Goal: Transaction & Acquisition: Download file/media

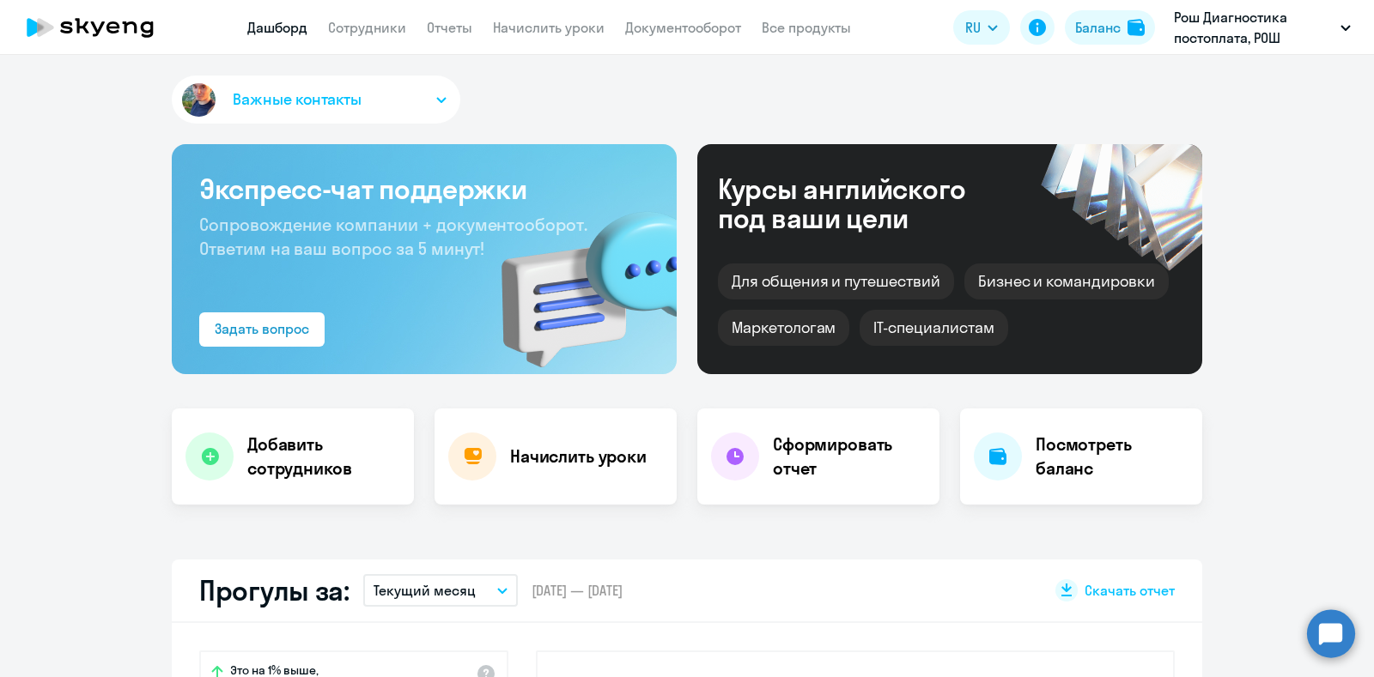
select select "30"
click at [451, 30] on link "Отчеты" at bounding box center [450, 27] width 46 height 17
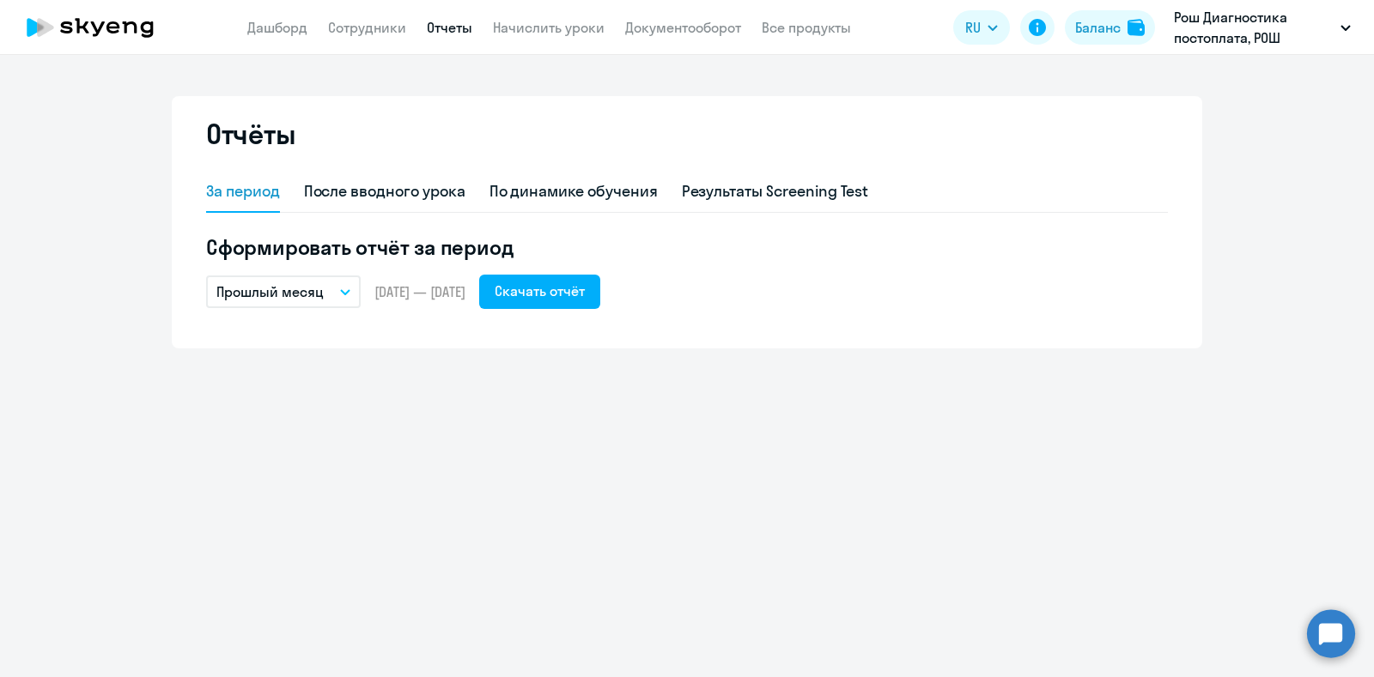
click at [345, 293] on icon "button" at bounding box center [345, 292] width 9 height 4
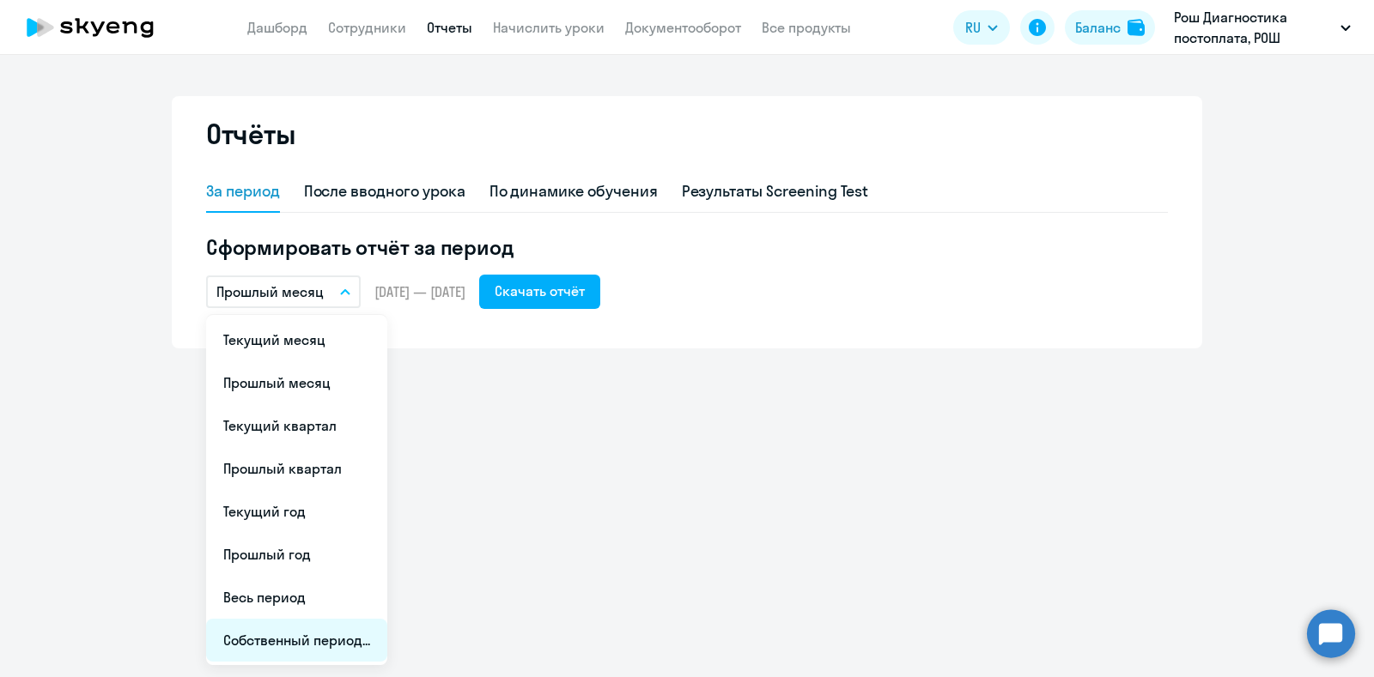
click at [269, 658] on li "Собственный период..." at bounding box center [296, 640] width 181 height 43
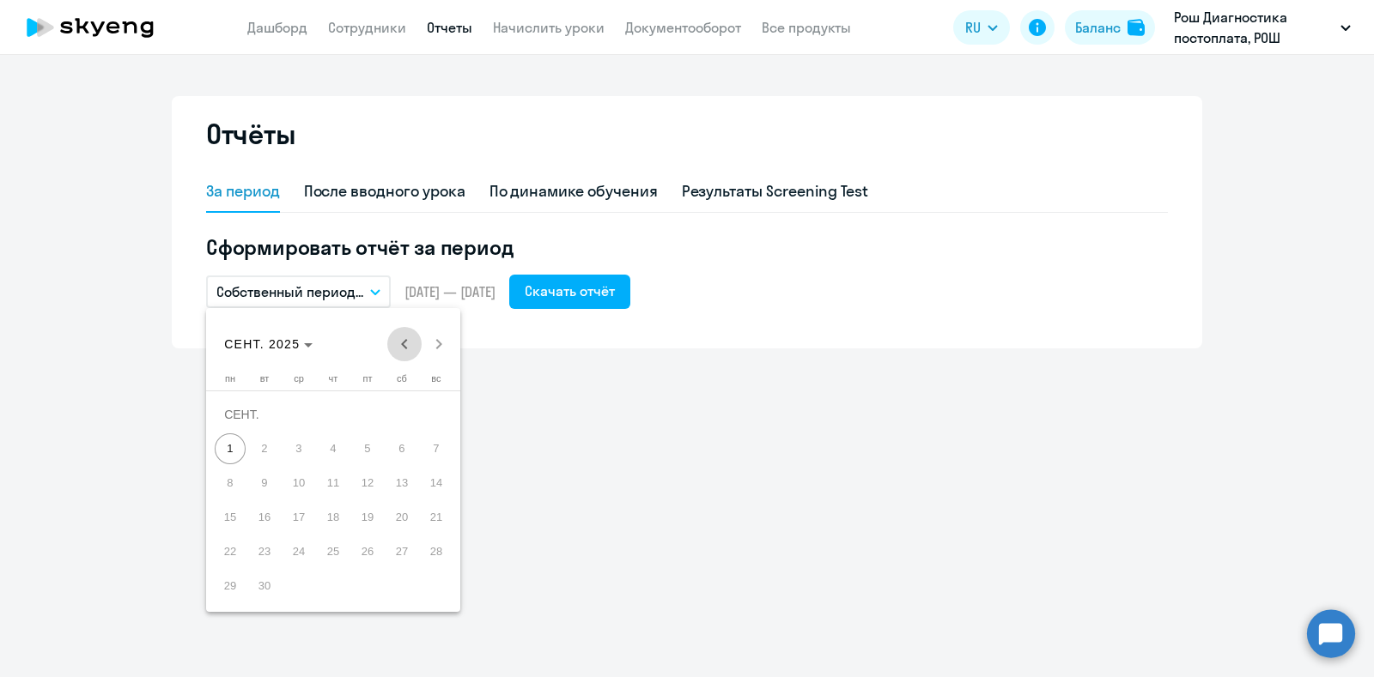
click at [405, 346] on span "Previous month" at bounding box center [404, 344] width 34 height 34
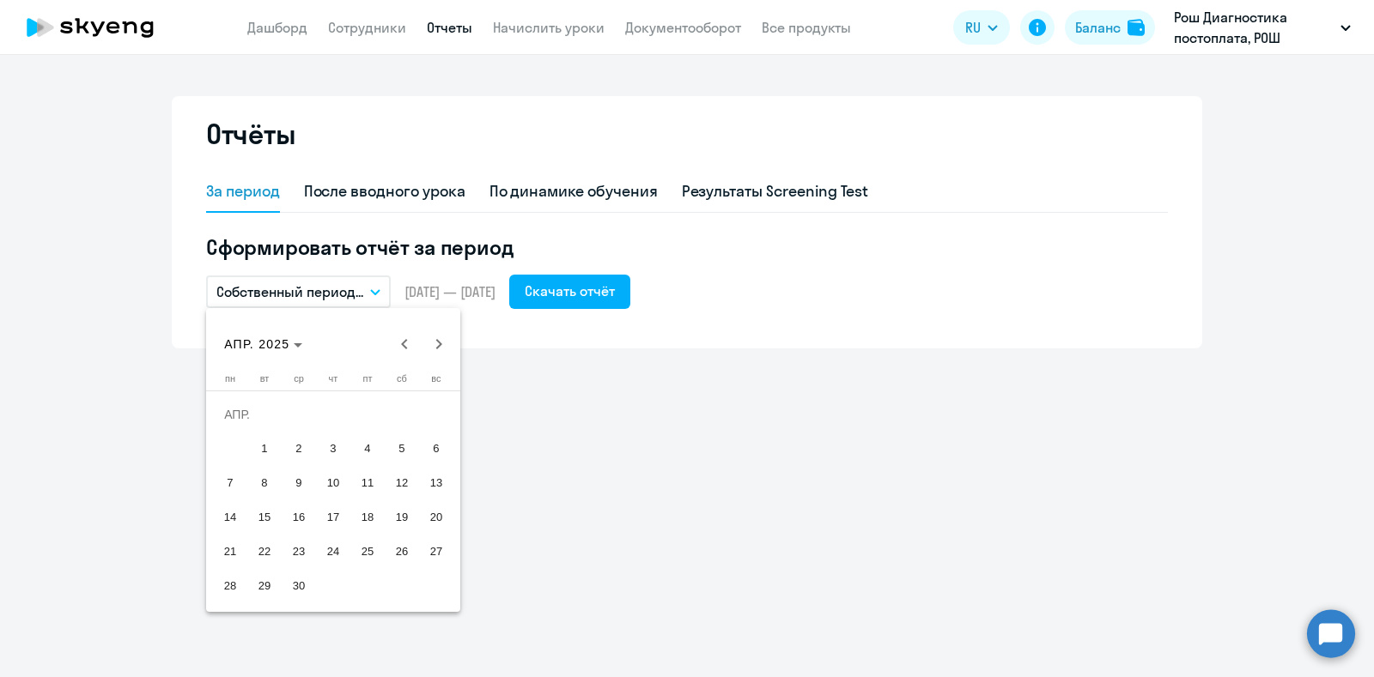
click at [264, 453] on span "1" at bounding box center [264, 449] width 31 height 31
click at [428, 342] on span "Next month" at bounding box center [439, 344] width 34 height 34
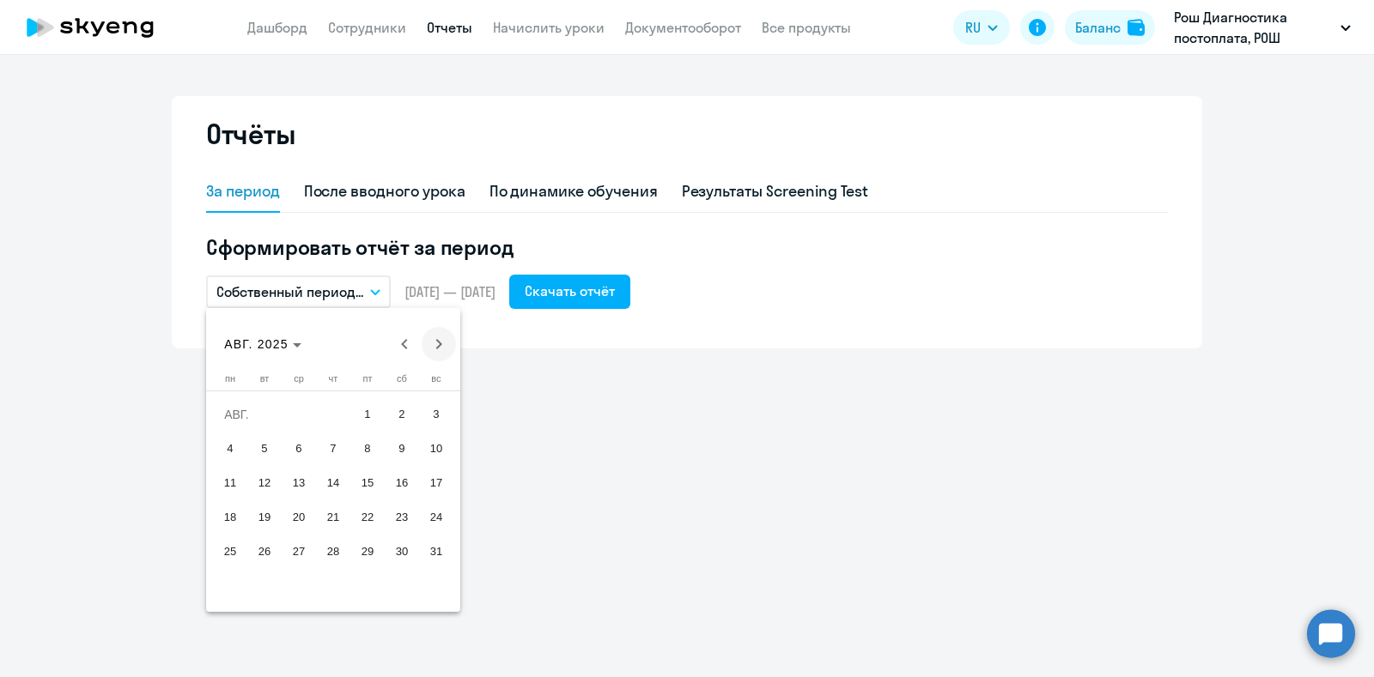
click at [428, 342] on span "Next month" at bounding box center [439, 344] width 34 height 34
click at [232, 442] on span "1" at bounding box center [230, 449] width 31 height 31
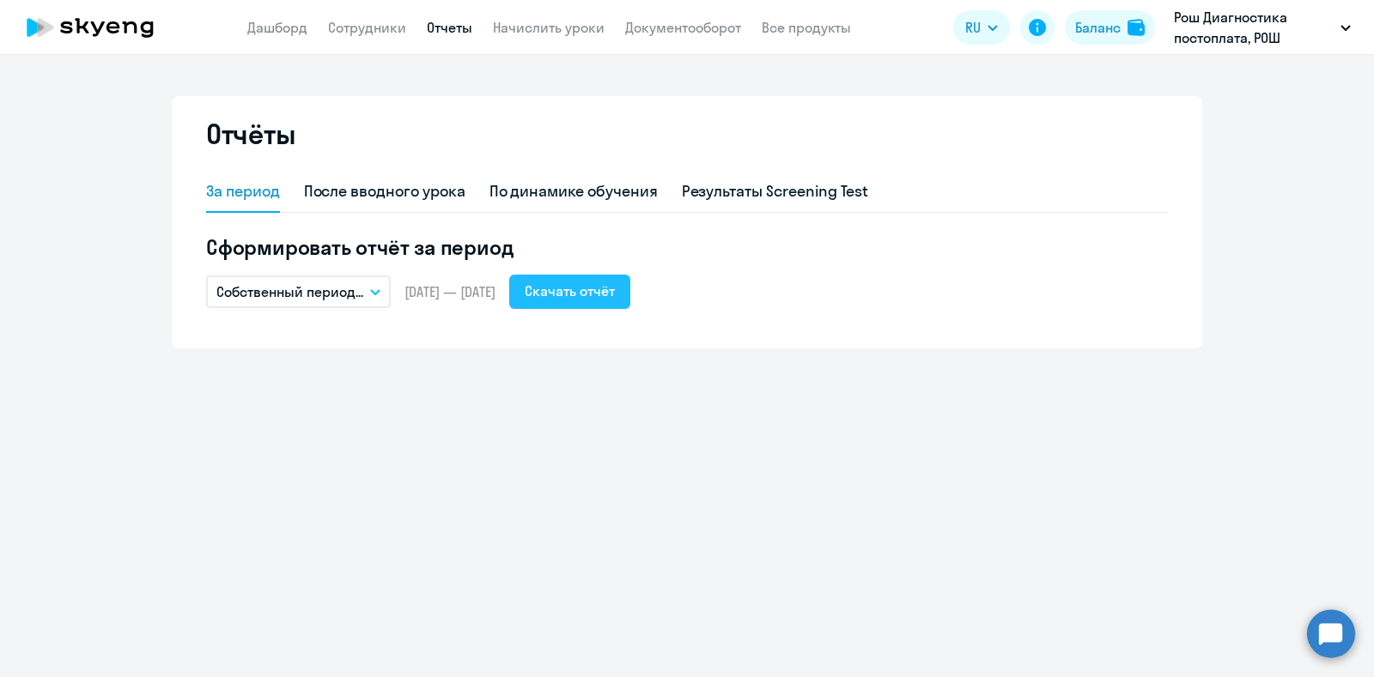
click at [586, 290] on div "Скачать отчёт" at bounding box center [570, 291] width 90 height 21
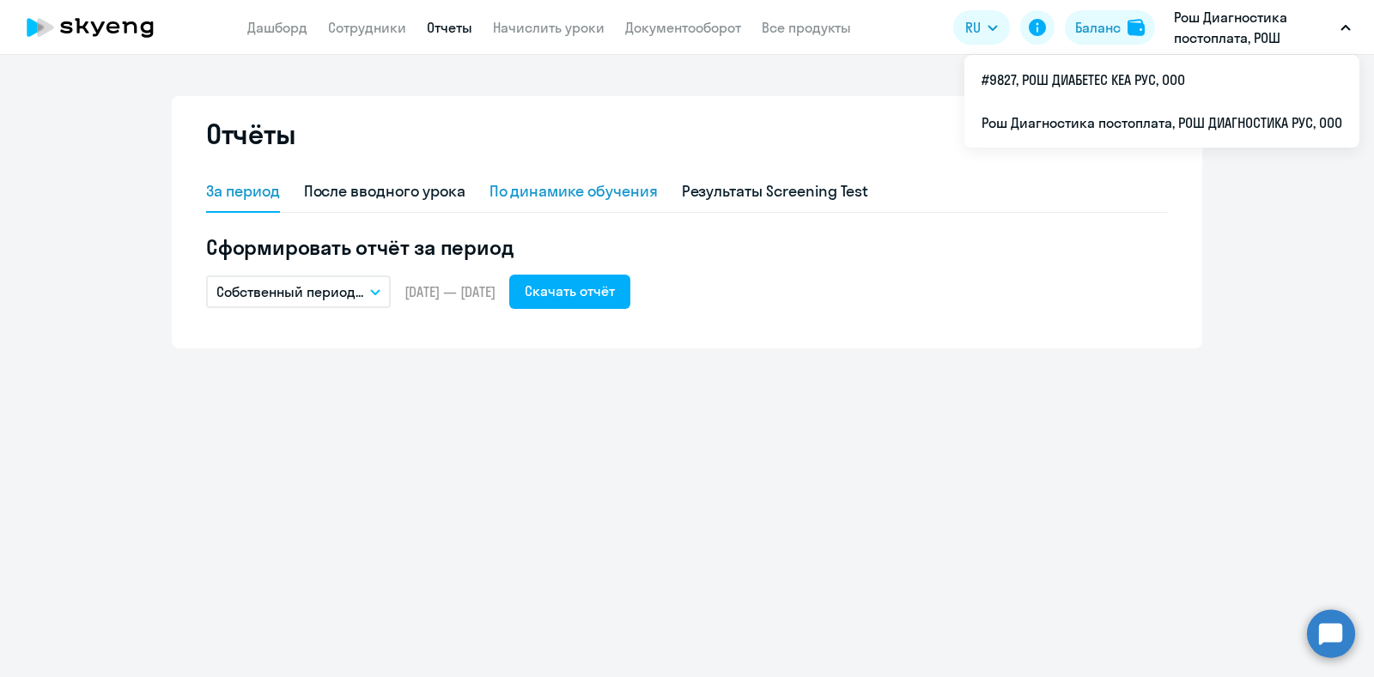
click at [597, 191] on div "По динамике обучения" at bounding box center [573, 191] width 168 height 22
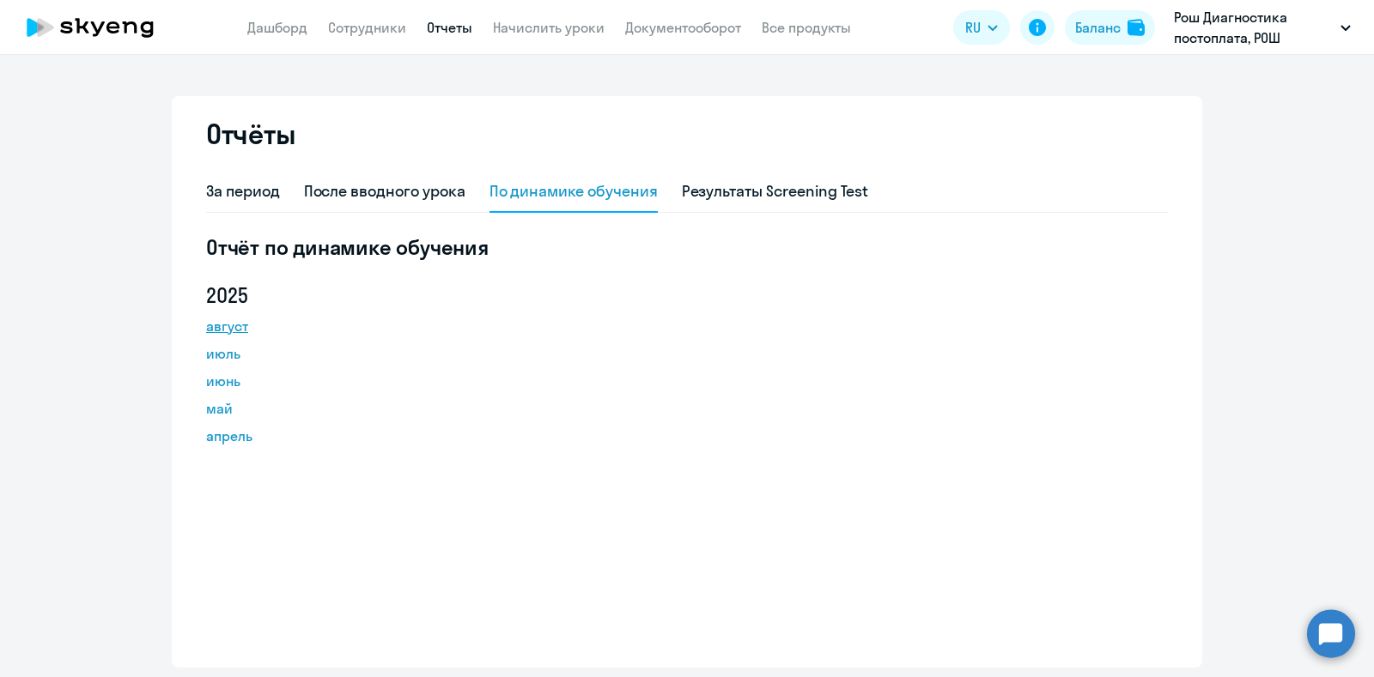
click at [235, 328] on link "август" at bounding box center [283, 326] width 155 height 21
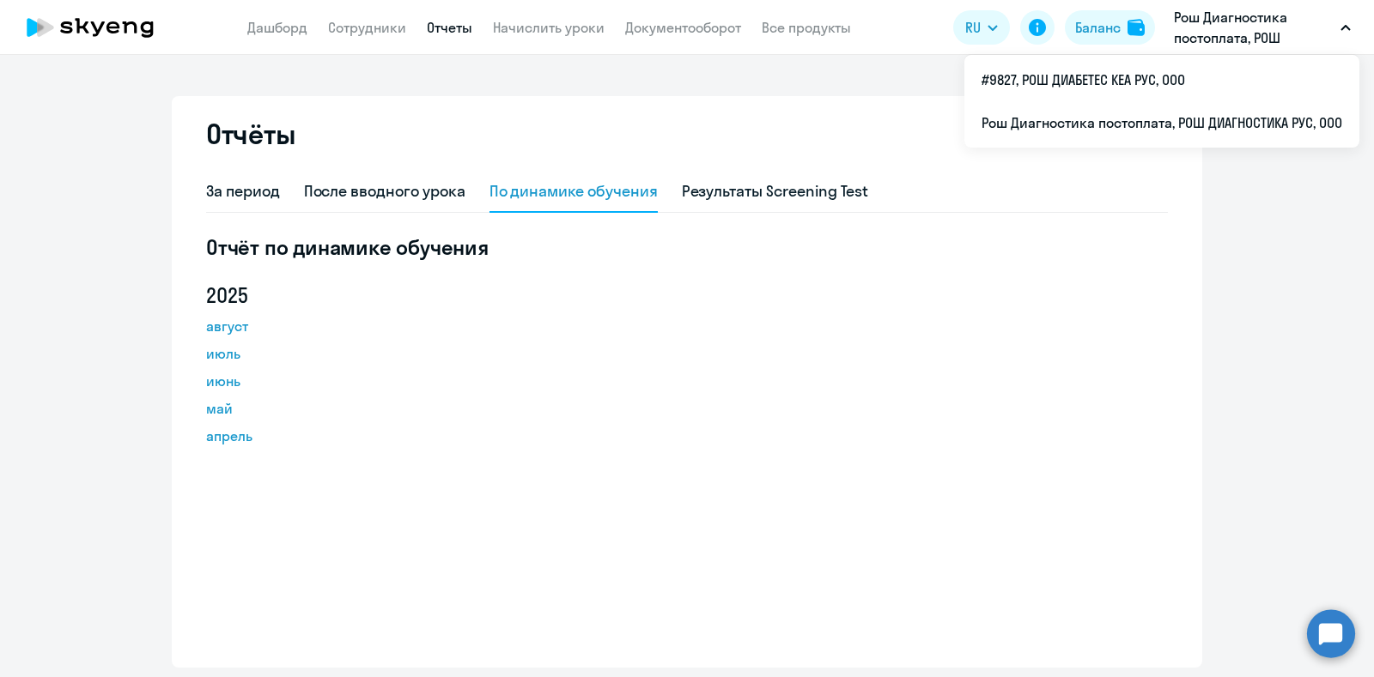
click at [1349, 33] on button "Рош Диагностика постоплата, РОШ ДИАГНОСТИКА РУС, ООО" at bounding box center [1262, 27] width 194 height 41
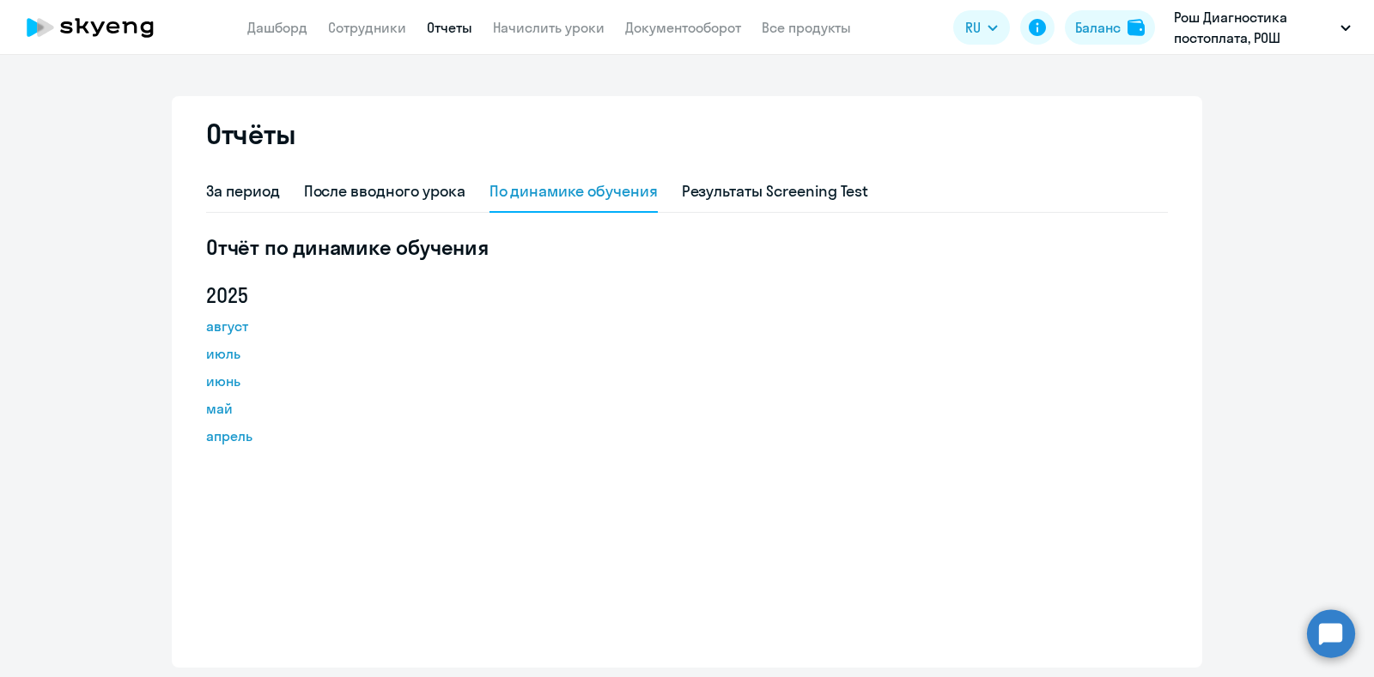
click at [1349, 33] on button "Рош Диагностика постоплата, РОШ ДИАГНОСТИКА РУС, ООО" at bounding box center [1262, 27] width 194 height 41
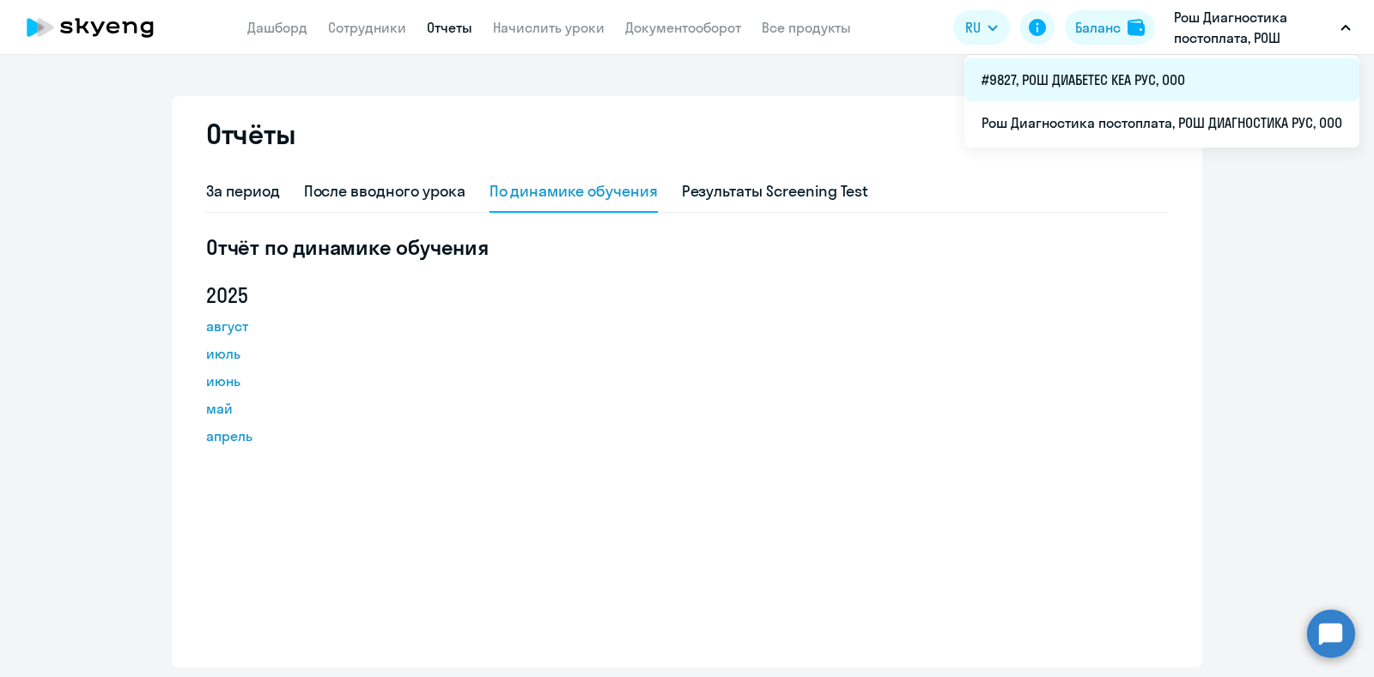
click at [1136, 87] on li "#9827, РОШ ДИАБЕТЕС КЕА РУС, ООО" at bounding box center [1161, 79] width 395 height 43
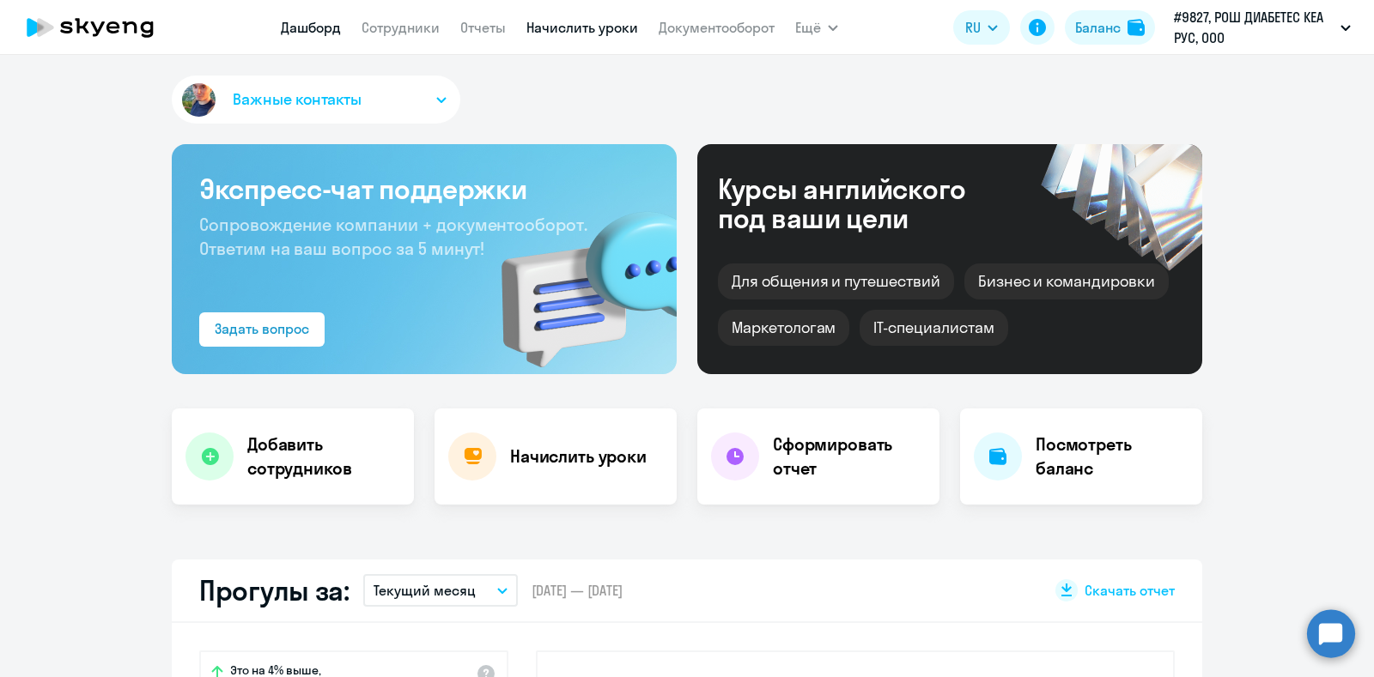
select select "30"
click at [473, 27] on link "Отчеты" at bounding box center [483, 27] width 46 height 17
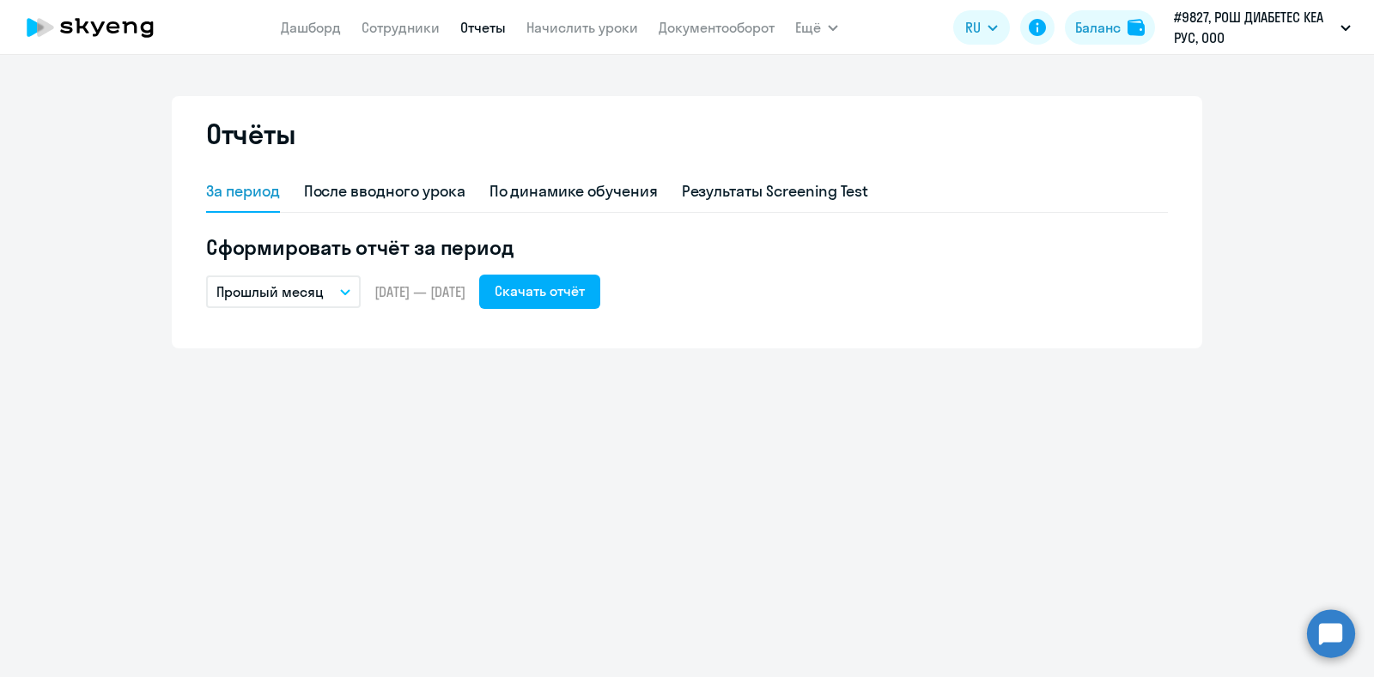
click at [337, 289] on button "Прошлый месяц" at bounding box center [283, 292] width 155 height 33
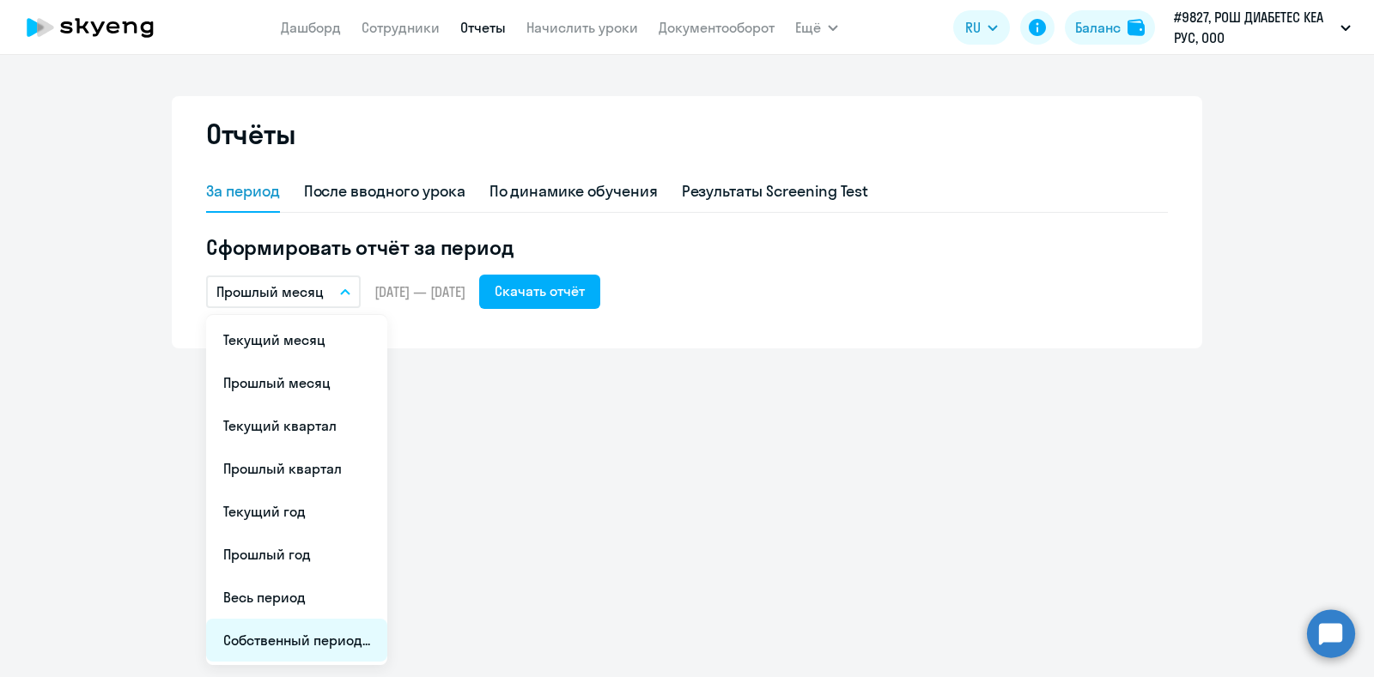
click at [271, 635] on li "Собственный период..." at bounding box center [296, 640] width 181 height 43
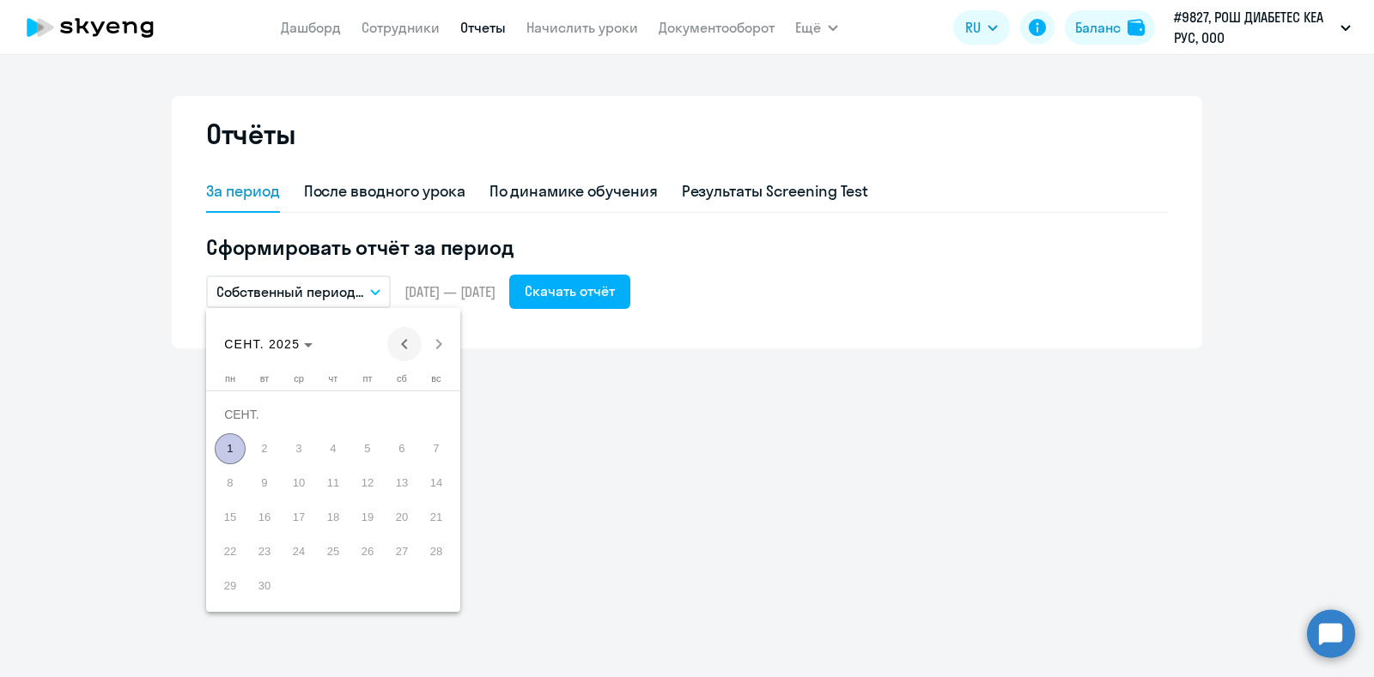
click at [403, 345] on span "Previous month" at bounding box center [404, 344] width 34 height 34
click at [403, 348] on span "Previous month" at bounding box center [404, 344] width 34 height 34
click at [407, 351] on span "Previous month" at bounding box center [404, 344] width 34 height 34
click at [407, 352] on span "Previous month" at bounding box center [404, 344] width 34 height 34
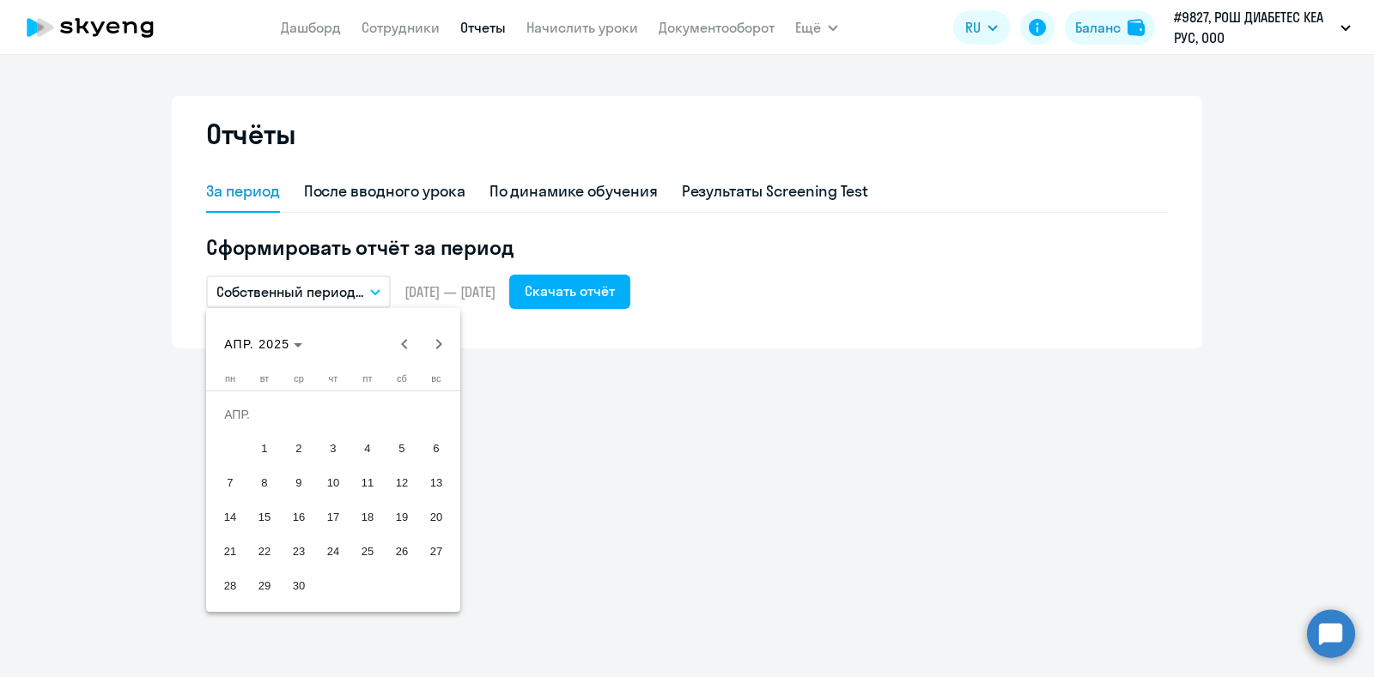
click at [274, 448] on span "1" at bounding box center [264, 449] width 31 height 31
click at [432, 343] on span "Next month" at bounding box center [439, 344] width 34 height 34
click at [430, 345] on span "Next month" at bounding box center [439, 344] width 34 height 34
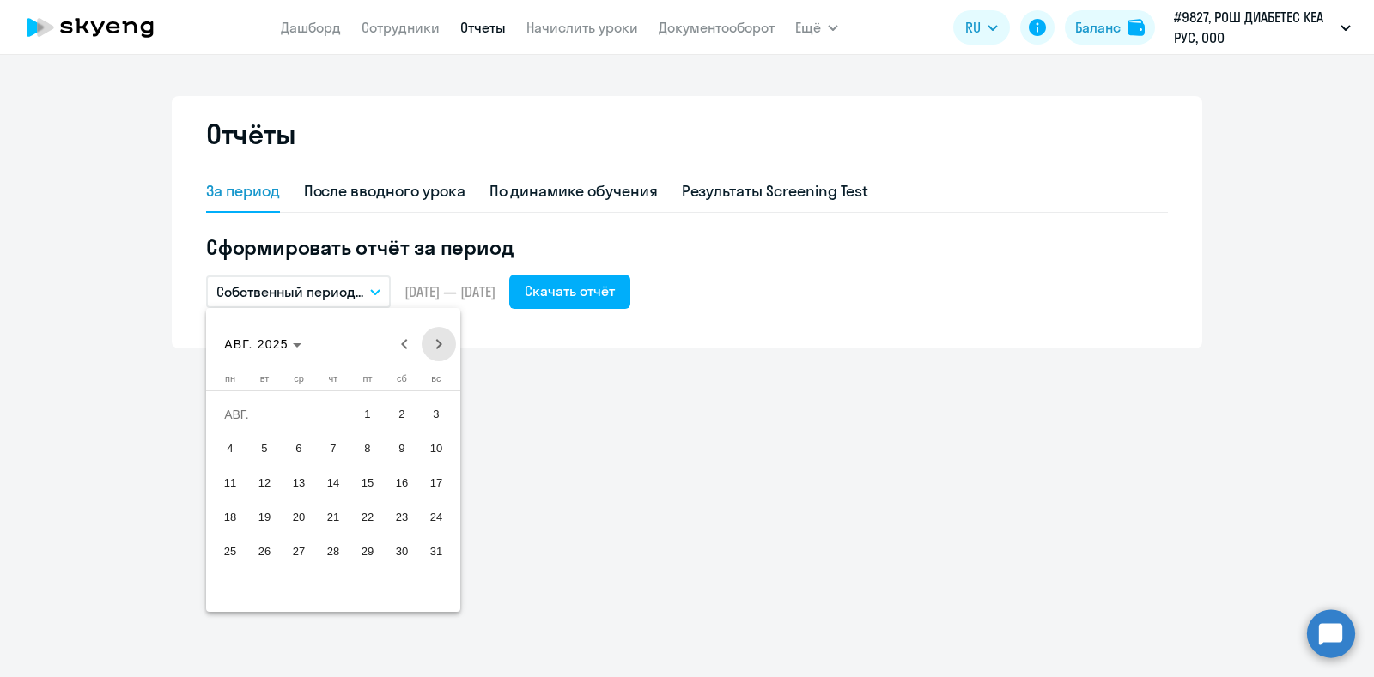
click at [430, 345] on span "Next month" at bounding box center [439, 344] width 34 height 34
click at [234, 454] on span "1" at bounding box center [230, 449] width 31 height 31
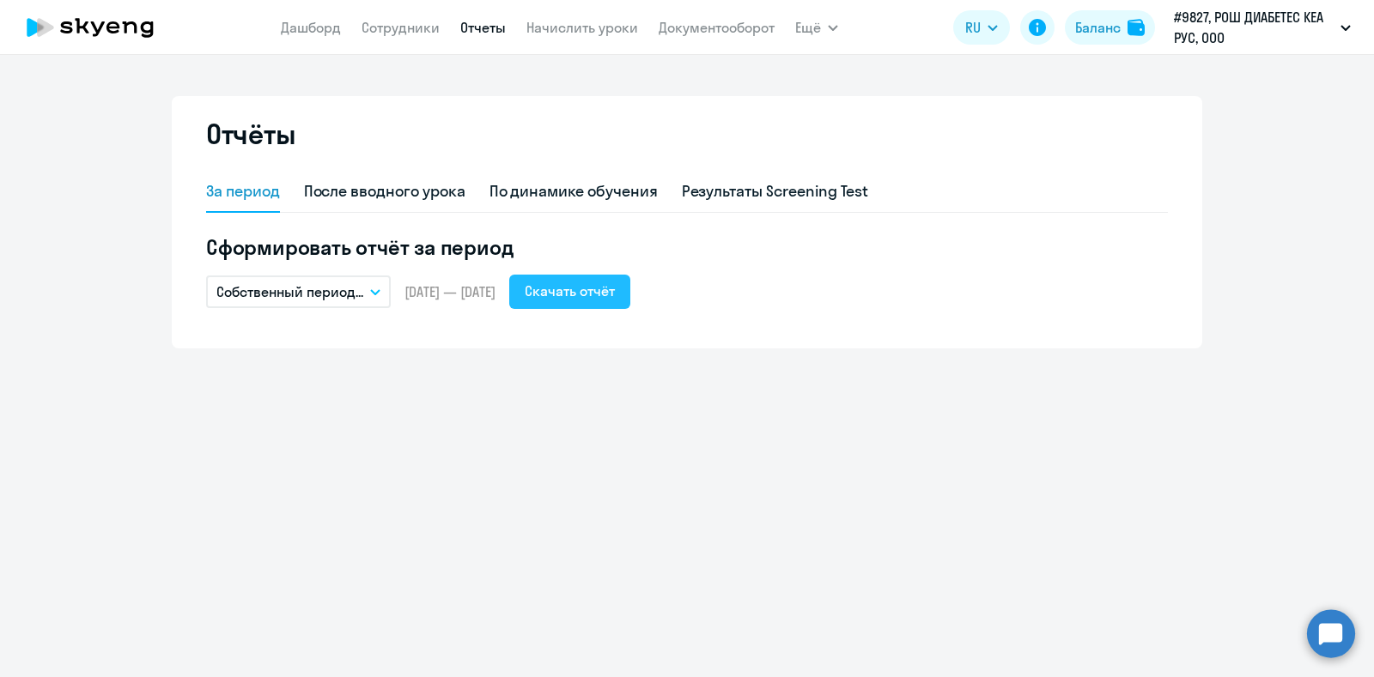
click at [601, 298] on div "Скачать отчёт" at bounding box center [570, 291] width 90 height 21
click at [602, 191] on div "По динамике обучения" at bounding box center [573, 191] width 168 height 22
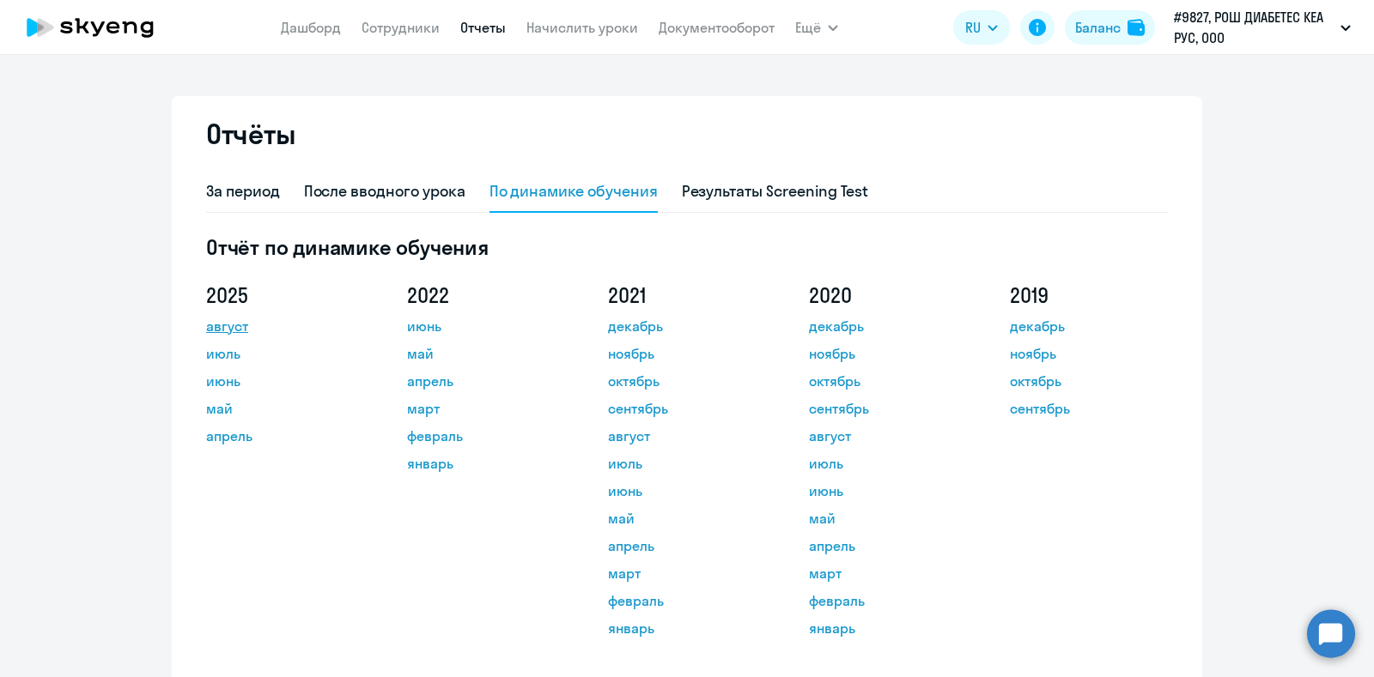
click at [221, 330] on link "август" at bounding box center [283, 326] width 155 height 21
